Goal: Task Accomplishment & Management: Manage account settings

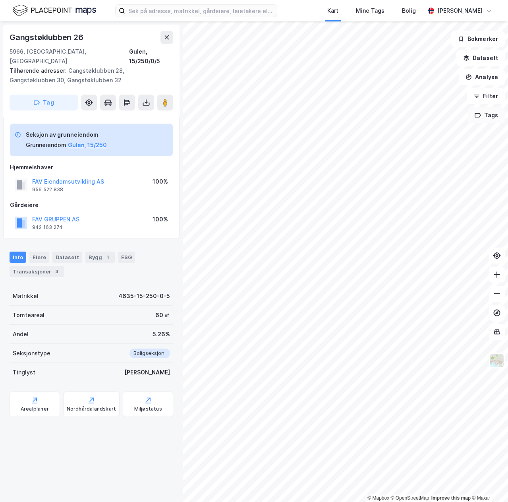
click at [486, 120] on button "Tags" at bounding box center [486, 115] width 37 height 16
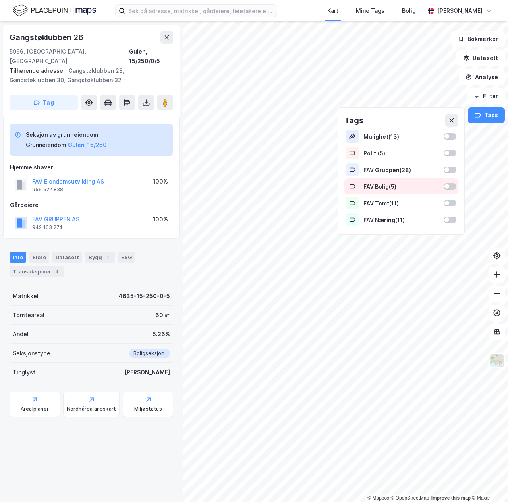
click at [453, 187] on div at bounding box center [450, 186] width 13 height 6
click at [485, 118] on button "Tags" at bounding box center [486, 115] width 37 height 16
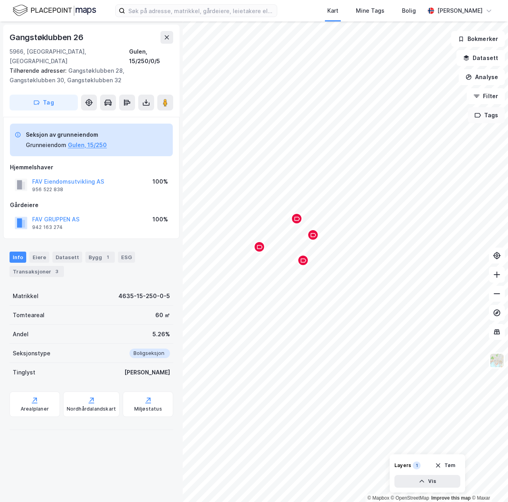
click at [485, 120] on button "Tags" at bounding box center [486, 115] width 37 height 16
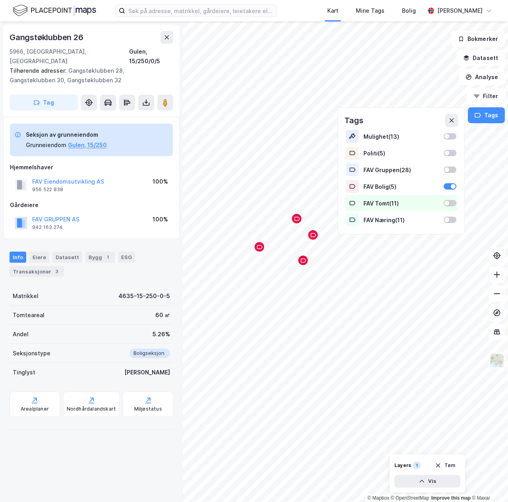
click at [453, 204] on div at bounding box center [450, 203] width 13 height 6
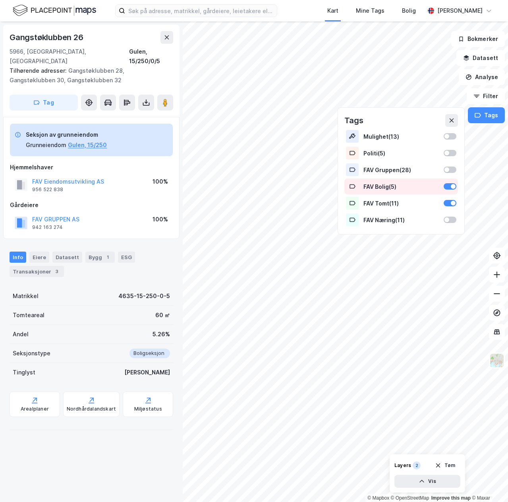
click at [450, 190] on div "FAV Bolig ( 5 )" at bounding box center [402, 187] width 114 height 16
click at [451, 186] on div at bounding box center [450, 186] width 13 height 6
click at [450, 186] on div at bounding box center [450, 186] width 13 height 6
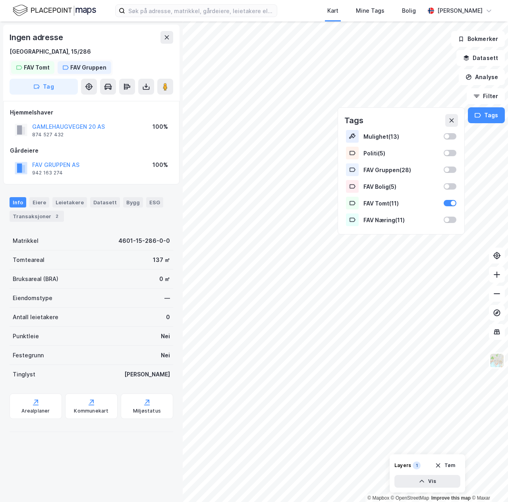
click at [39, 66] on div "FAV Tomt" at bounding box center [37, 68] width 26 height 10
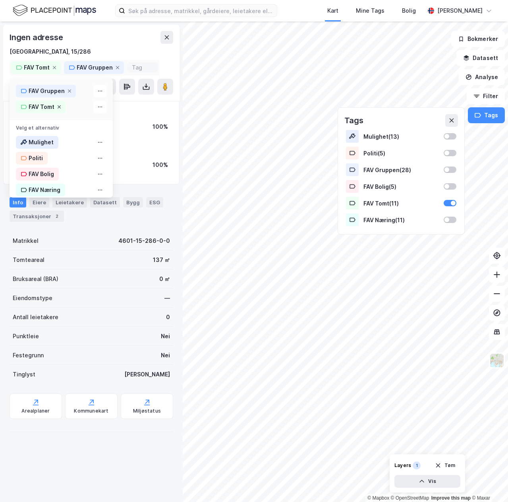
click at [58, 106] on icon at bounding box center [59, 107] width 5 height 5
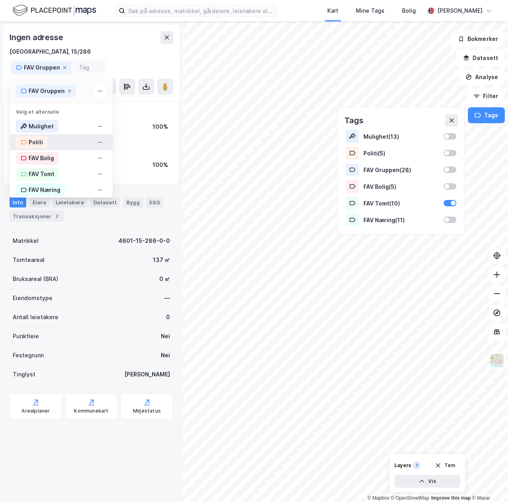
scroll to position [5, 0]
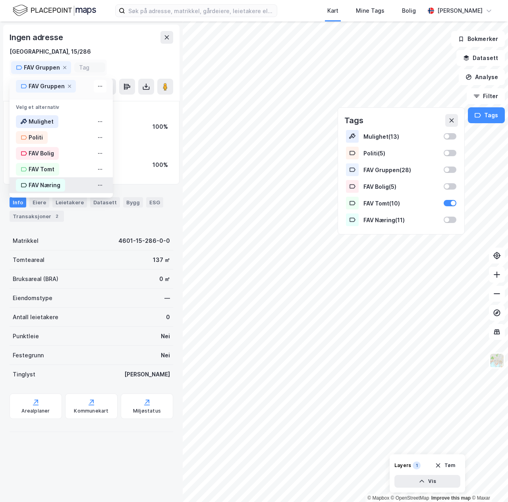
click at [44, 181] on div "FAV Næring" at bounding box center [45, 185] width 32 height 10
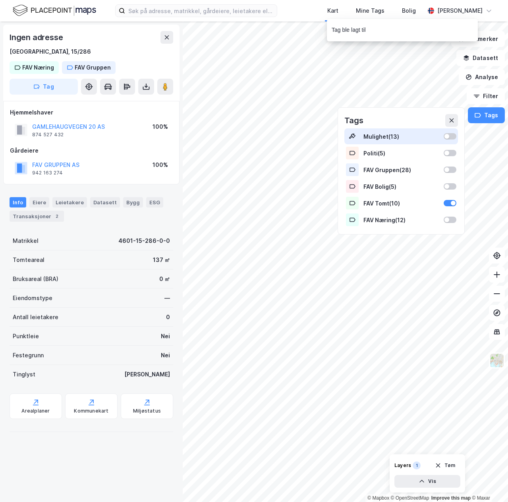
click at [388, 136] on div "Mulighet ( 13 )" at bounding box center [402, 136] width 76 height 7
click at [453, 138] on div at bounding box center [453, 136] width 5 height 5
click at [453, 120] on icon at bounding box center [452, 120] width 4 height 4
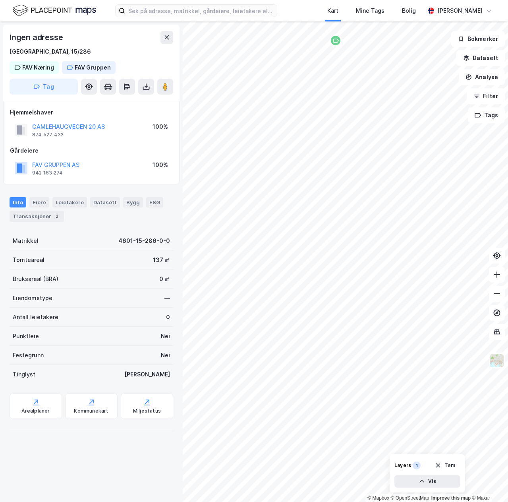
click at [336, 43] on icon "Map marker" at bounding box center [336, 41] width 6 height 6
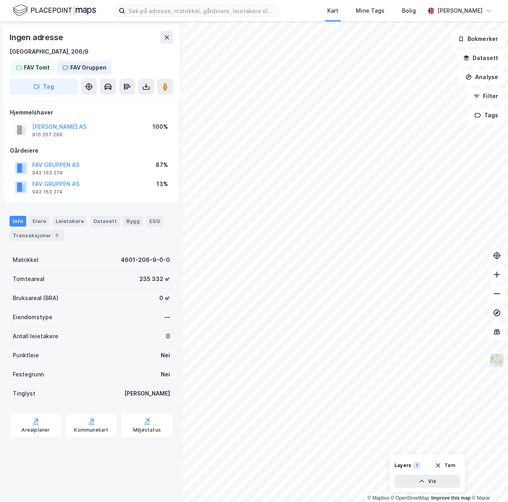
click at [38, 69] on div "FAV Tomt" at bounding box center [37, 68] width 26 height 10
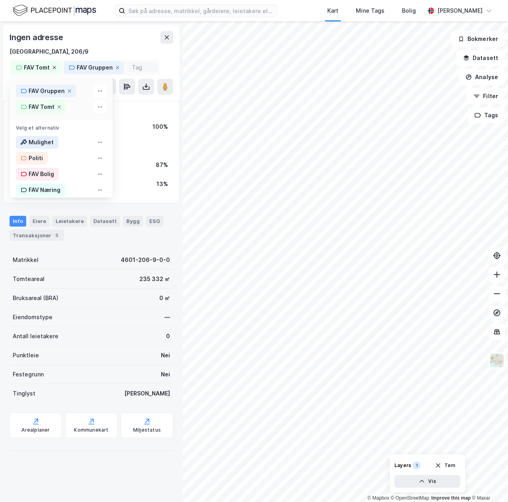
click at [53, 66] on icon at bounding box center [54, 67] width 5 height 5
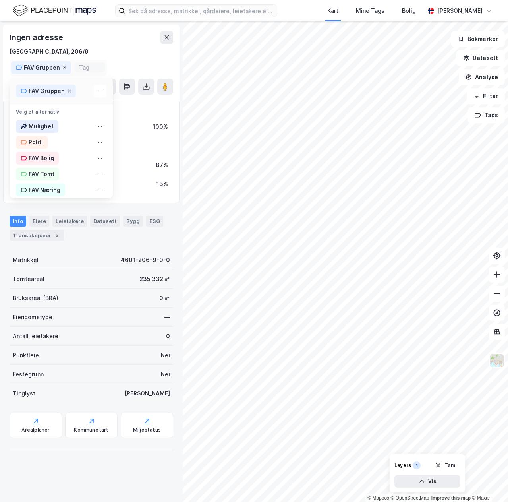
click at [63, 68] on icon at bounding box center [64, 67] width 5 height 5
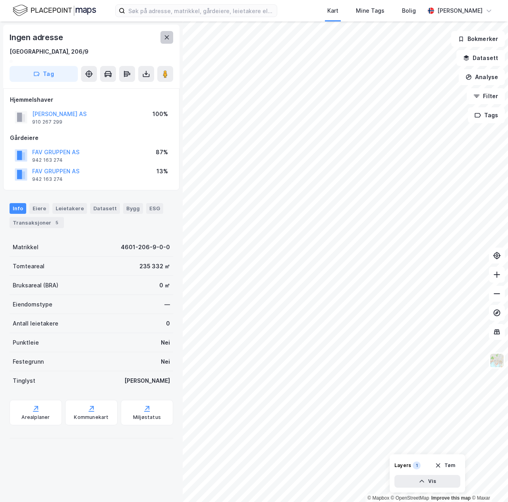
click at [162, 38] on button at bounding box center [167, 37] width 13 height 13
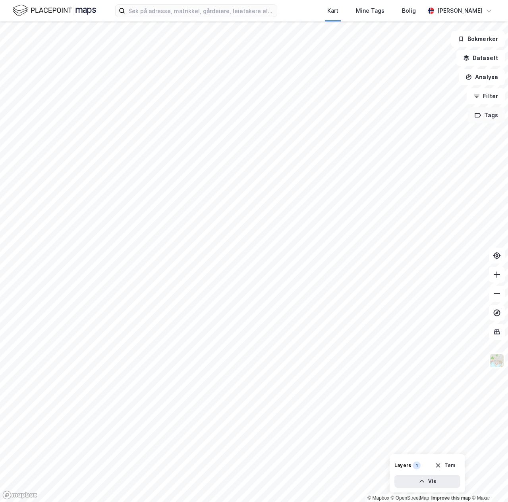
click at [487, 118] on button "Tags" at bounding box center [486, 115] width 37 height 16
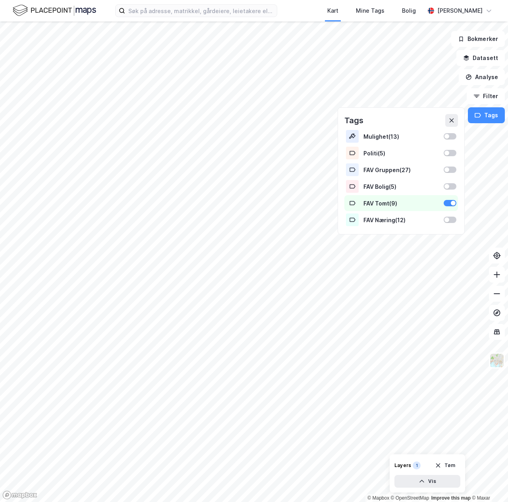
click at [394, 201] on div "FAV Tomt ( 9 )" at bounding box center [402, 203] width 76 height 7
click at [373, 202] on div "FAV Tomt ( 9 )" at bounding box center [402, 203] width 76 height 7
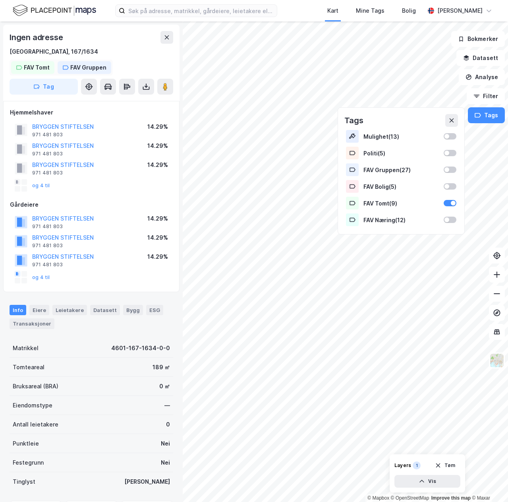
click at [34, 70] on div "FAV Tomt" at bounding box center [37, 68] width 26 height 10
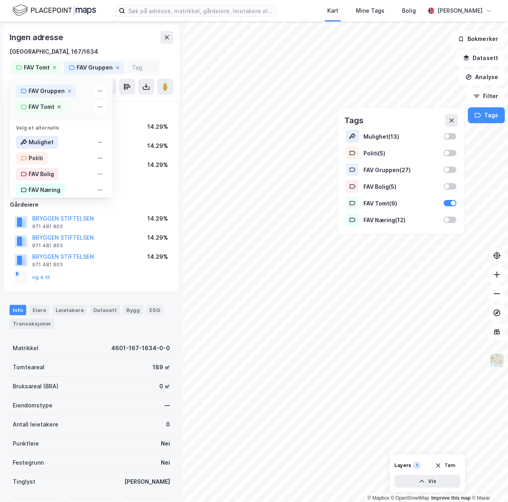
click at [59, 106] on icon at bounding box center [59, 107] width 5 height 5
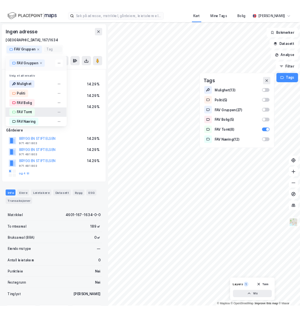
scroll to position [5, 0]
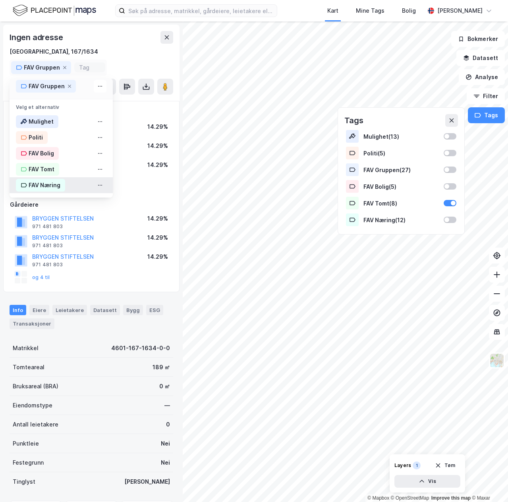
click at [54, 182] on div "FAV Næring" at bounding box center [45, 185] width 32 height 10
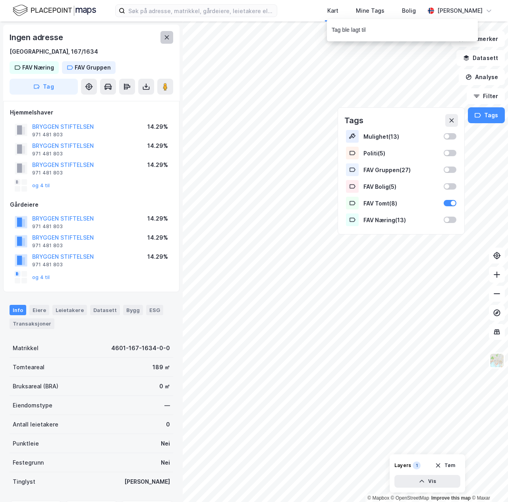
click at [167, 35] on icon at bounding box center [167, 37] width 6 height 6
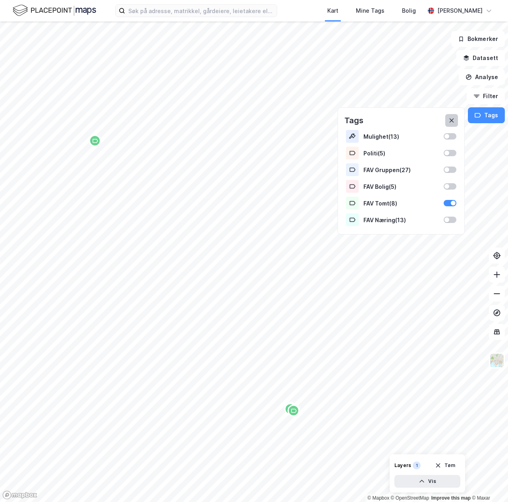
click at [453, 123] on icon at bounding box center [452, 120] width 6 height 6
